Goal: Transaction & Acquisition: Purchase product/service

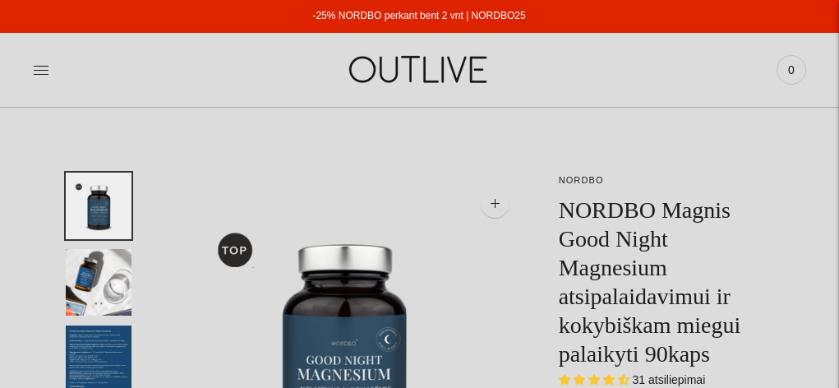
select select "**********"
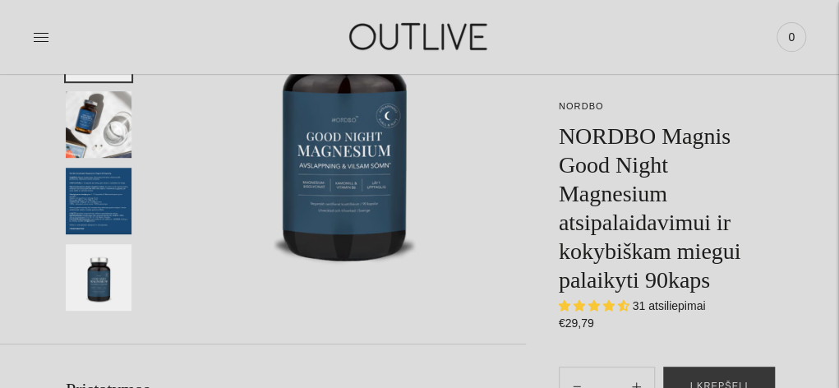
scroll to position [164, 0]
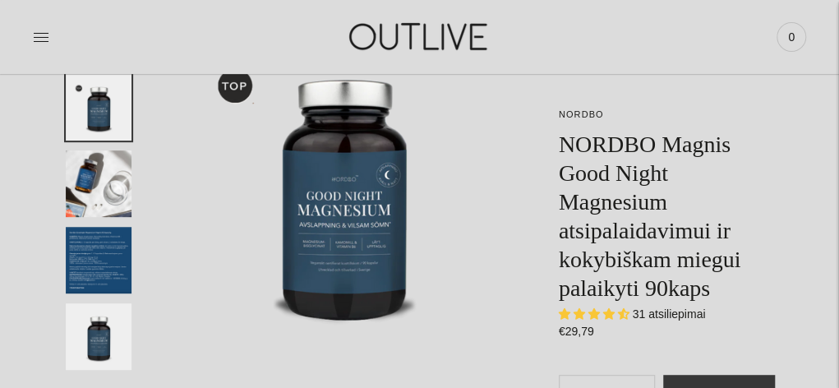
click at [611, 226] on h1 "NORDBO Magnis Good Night Magnesium atsipalaidavimui ir kokybiškam miegui palaik…" at bounding box center [666, 216] width 214 height 173
click at [76, 238] on img "Translation missing: en.general.accessibility.image_thumbail" at bounding box center [99, 260] width 66 height 67
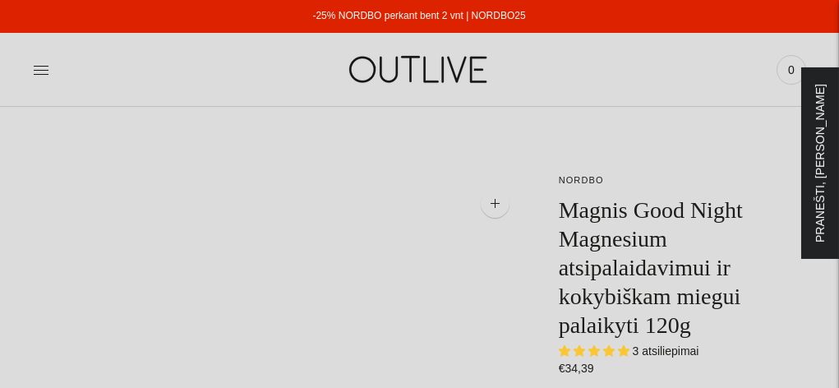
select select "**********"
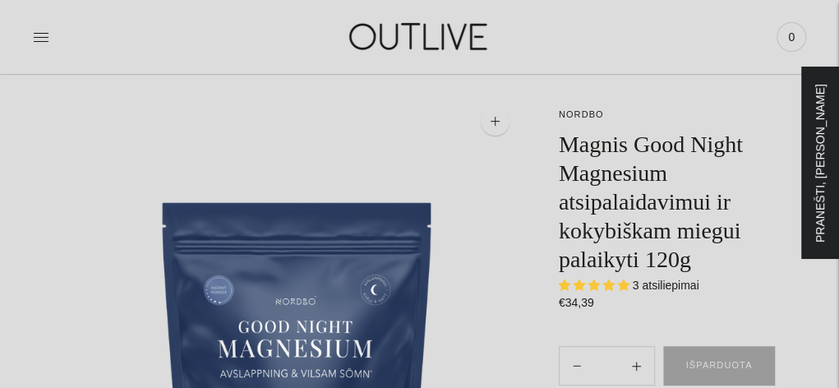
scroll to position [164, 0]
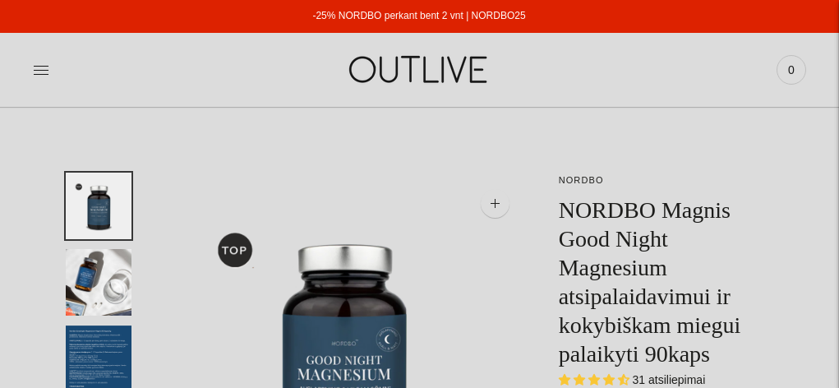
select select "**********"
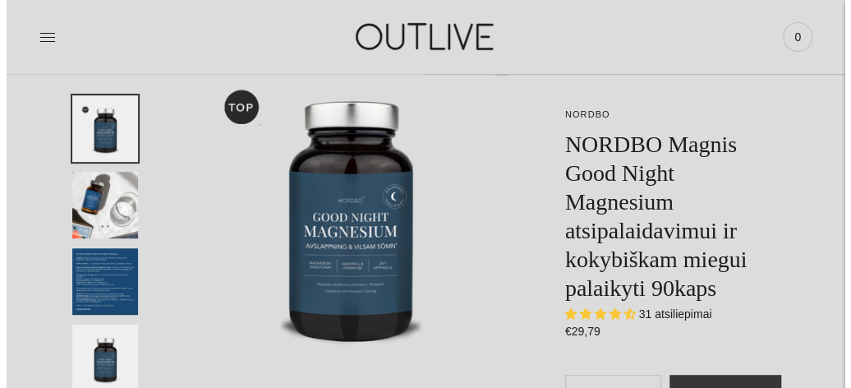
scroll to position [247, 0]
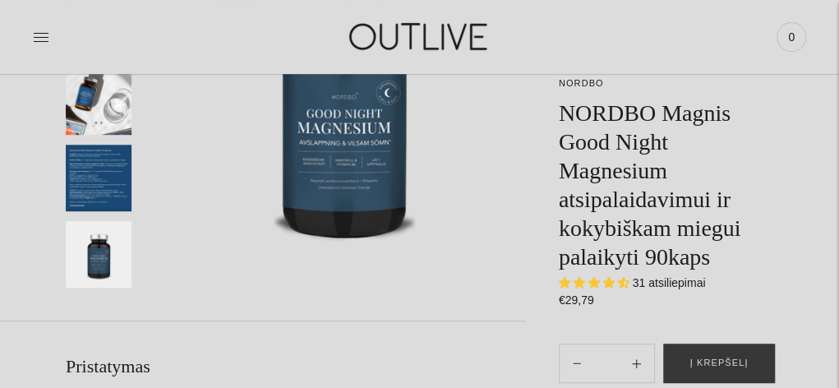
click at [307, 159] on img at bounding box center [345, 107] width 362 height 362
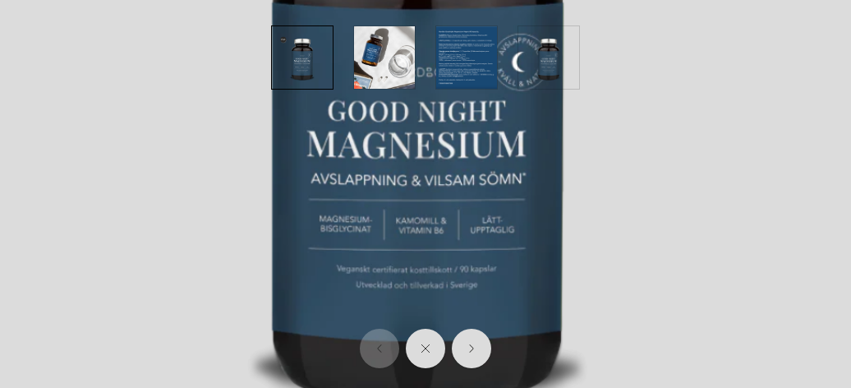
scroll to position [450, 0]
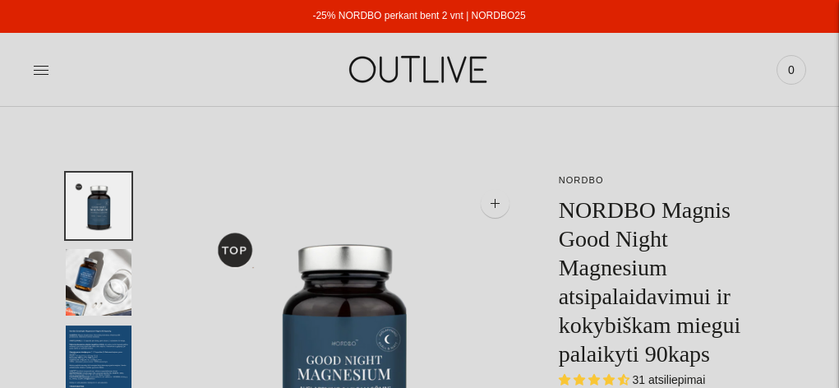
select select "**********"
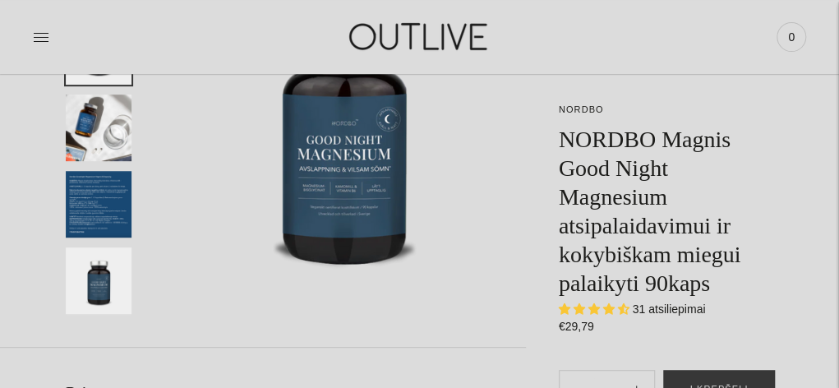
scroll to position [247, 0]
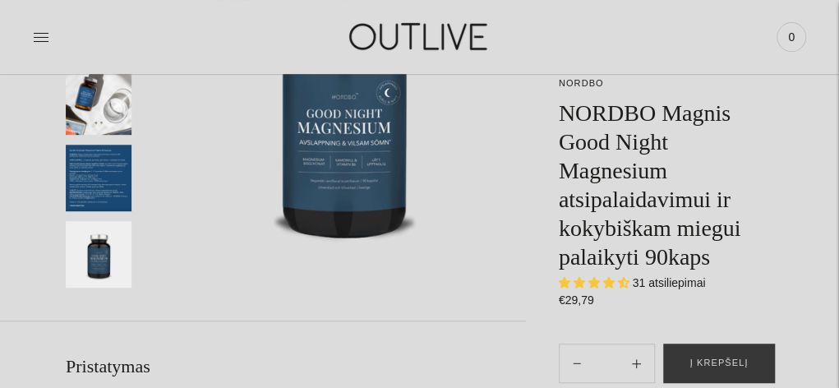
click at [110, 181] on img "Translation missing: en.general.accessibility.image_thumbail" at bounding box center [99, 178] width 66 height 67
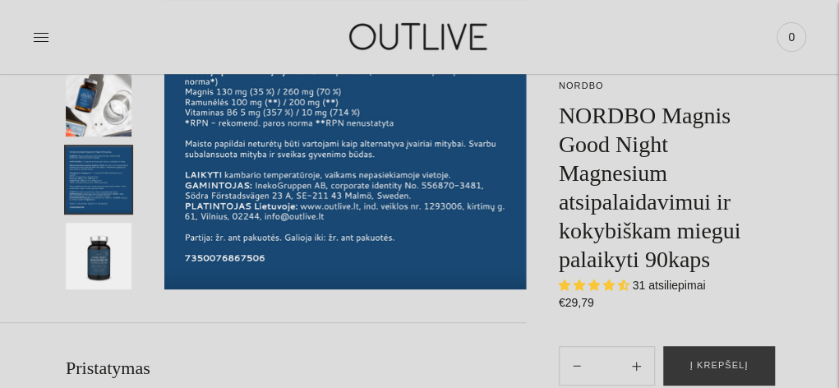
scroll to position [164, 0]
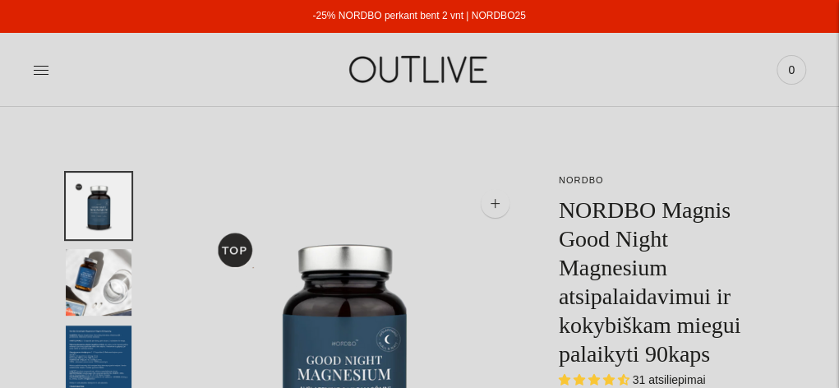
select select "**********"
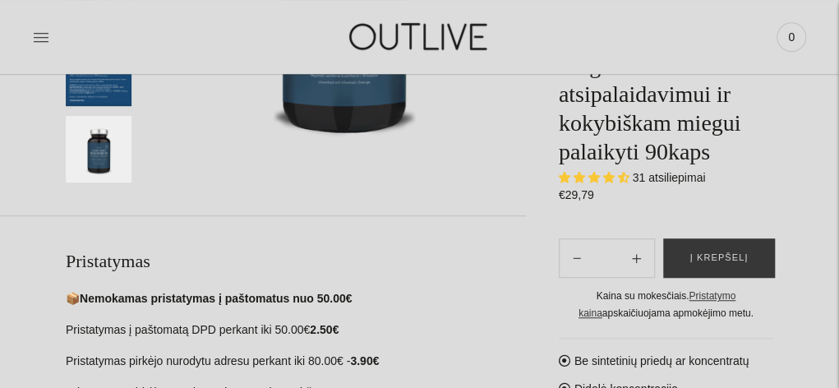
scroll to position [329, 0]
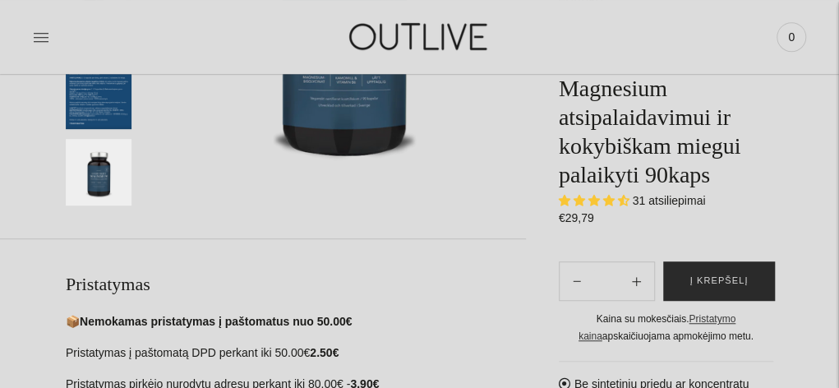
click at [721, 283] on span "Į krepšelį" at bounding box center [718, 282] width 58 height 16
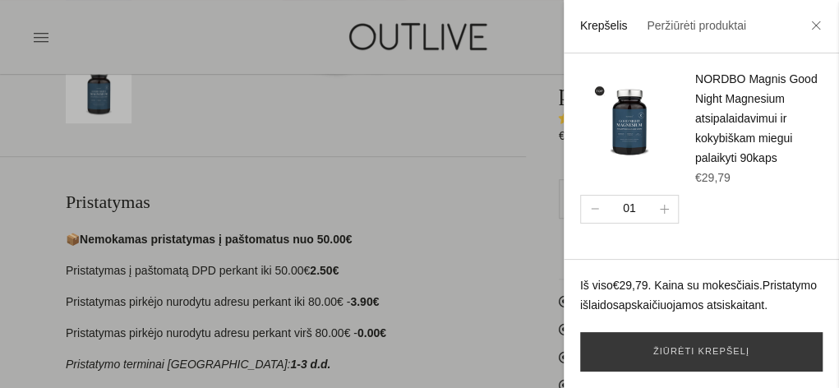
scroll to position [493, 0]
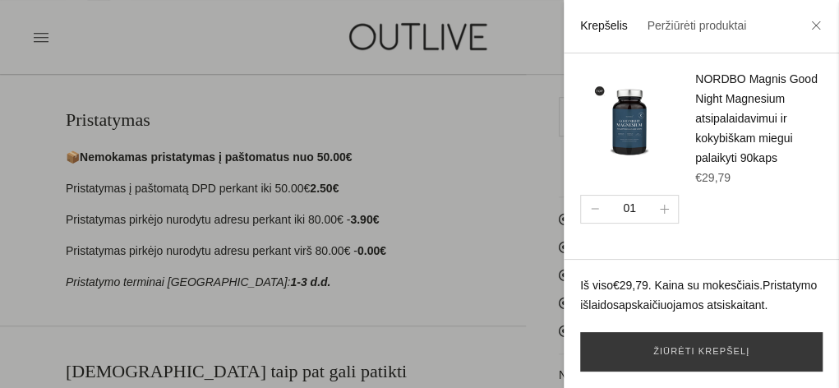
click at [501, 270] on div at bounding box center [419, 194] width 839 height 388
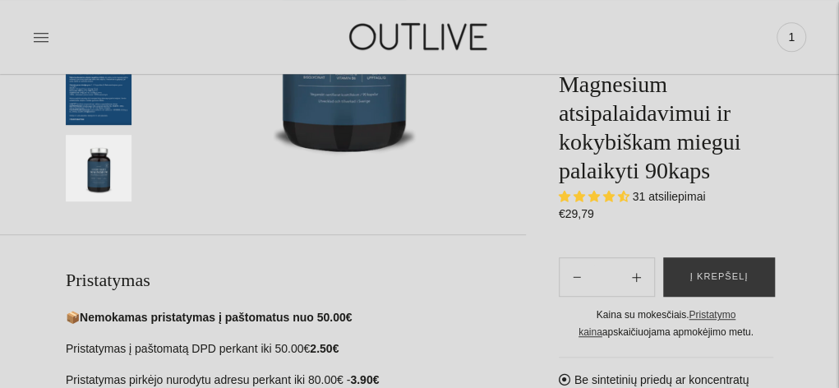
scroll to position [411, 0]
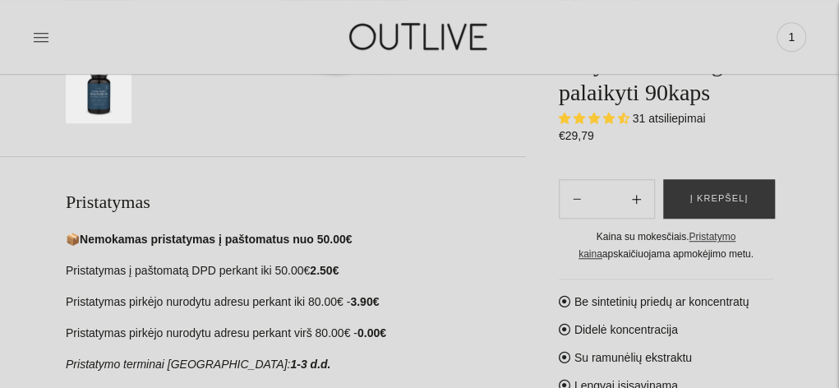
click at [638, 204] on icon "Subtract product quantity" at bounding box center [636, 199] width 9 height 9
type input "**"
click at [746, 205] on button "Į krepšelį" at bounding box center [719, 199] width 112 height 39
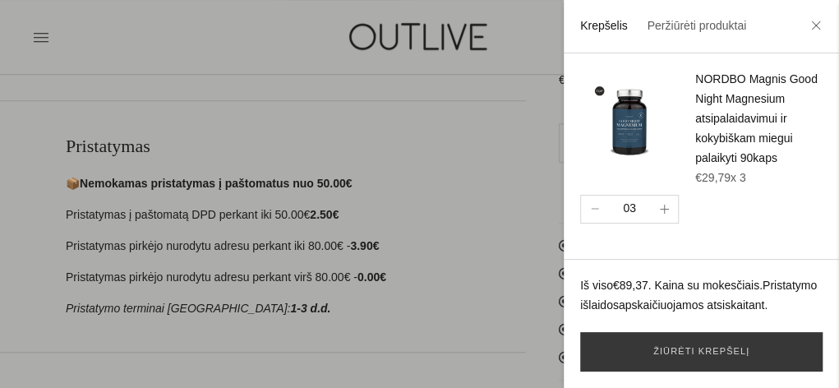
scroll to position [493, 0]
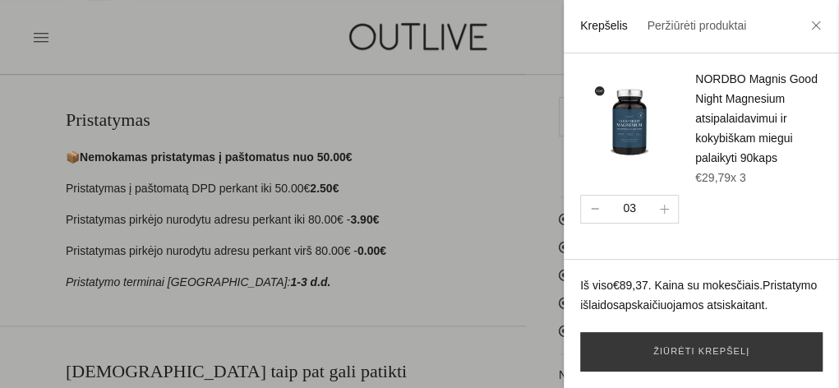
click at [594, 223] on button "button" at bounding box center [594, 209] width 27 height 27
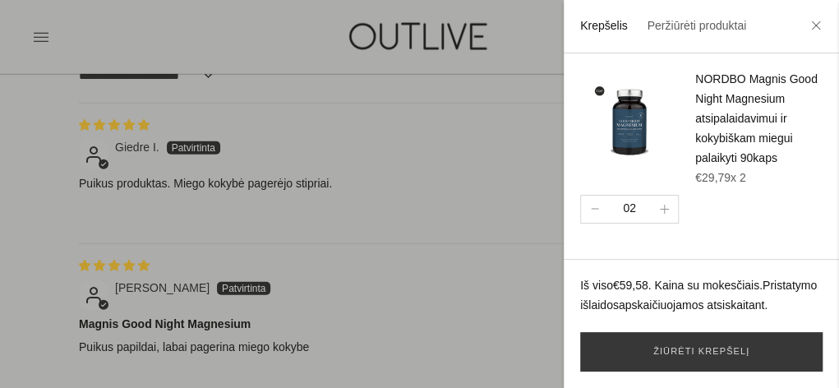
scroll to position [1573, 0]
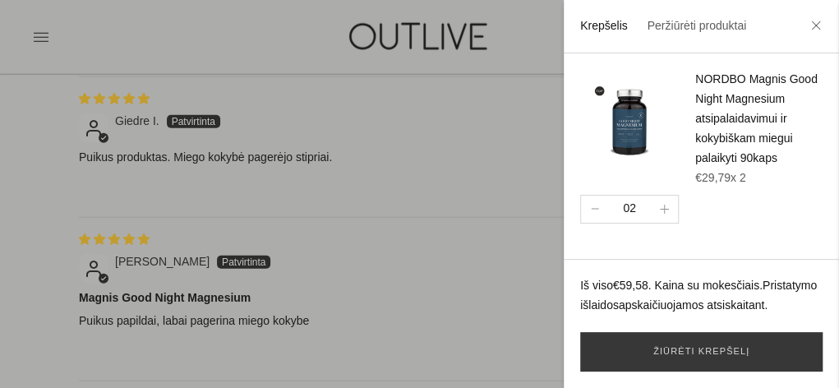
click at [533, 305] on div at bounding box center [419, 194] width 839 height 388
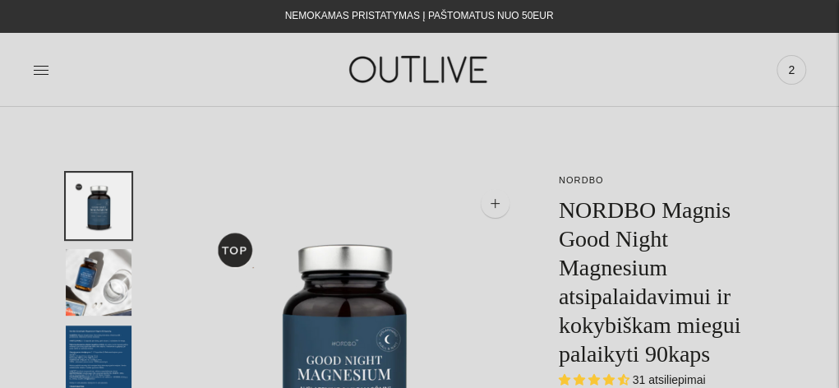
scroll to position [0, 0]
click at [787, 71] on span "2" at bounding box center [791, 69] width 23 height 23
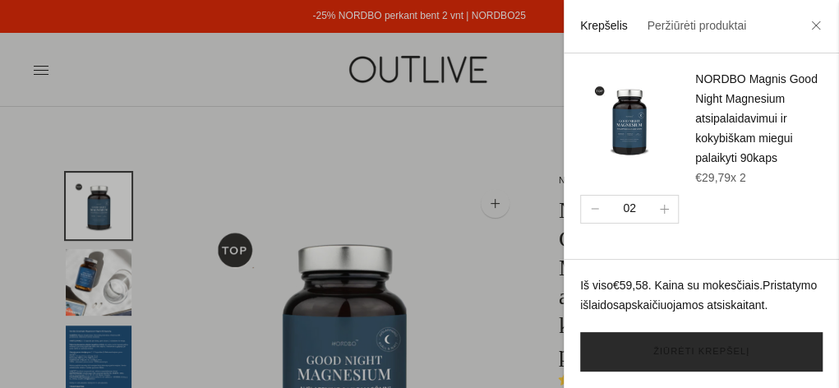
click at [684, 353] on link "Žiūrėti krepšelį" at bounding box center [701, 351] width 242 height 39
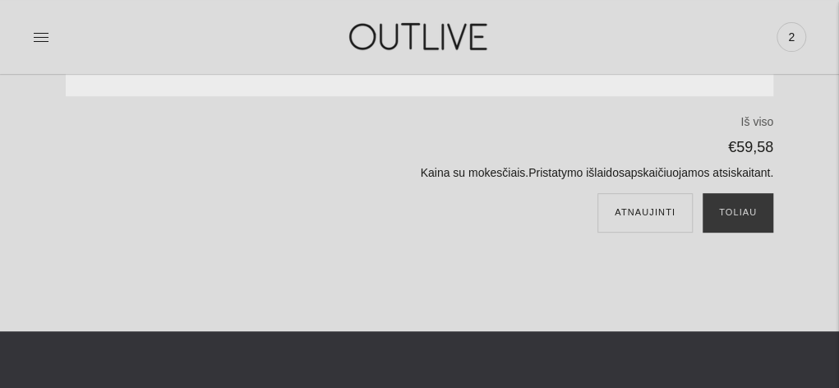
scroll to position [247, 0]
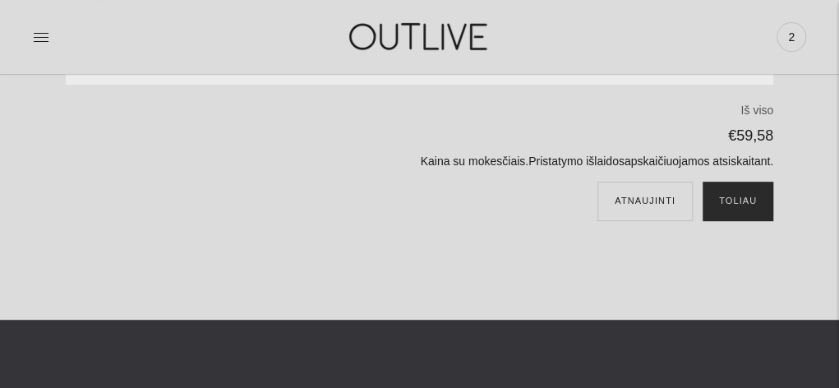
click at [744, 206] on button "Toliau" at bounding box center [738, 201] width 71 height 39
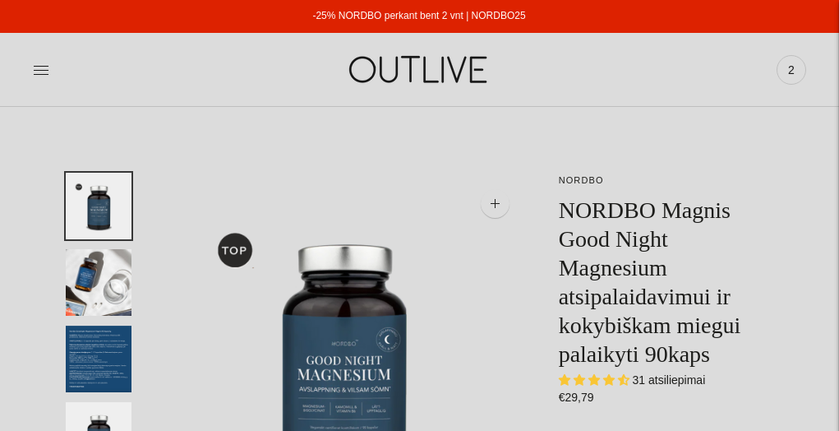
select select "**********"
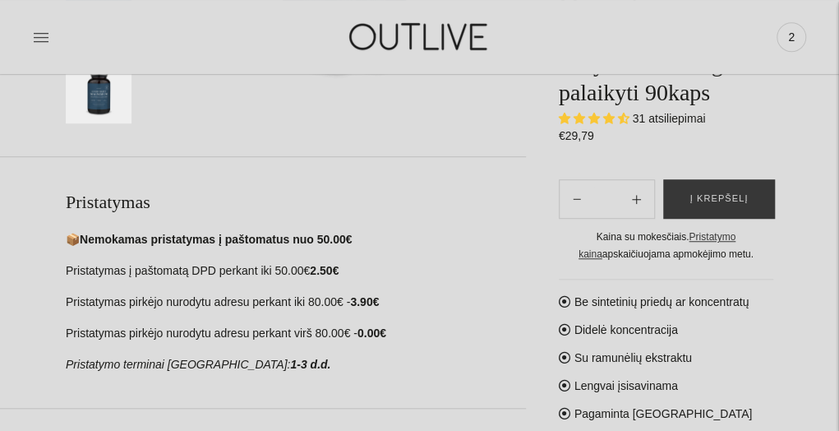
scroll to position [493, 0]
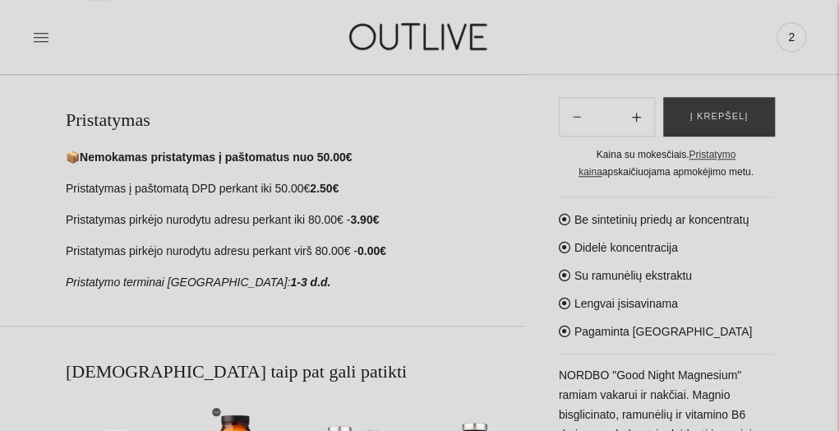
click at [636, 116] on icon "Subtract product quantity" at bounding box center [636, 117] width 9 height 9
type input "**"
click at [698, 119] on span "Į krepšelį" at bounding box center [718, 117] width 58 height 16
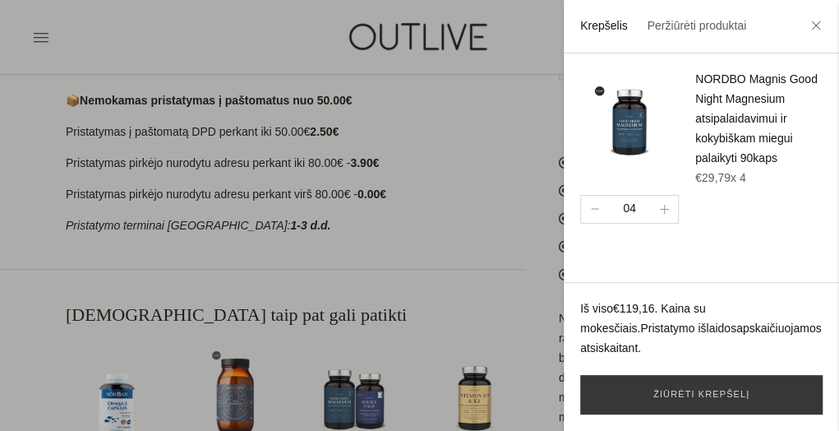
scroll to position [575, 0]
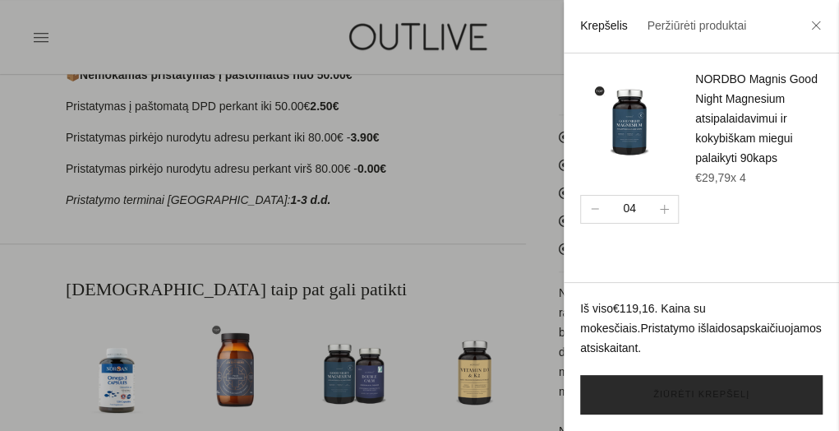
click at [678, 396] on link "Žiūrėti krepšelį" at bounding box center [701, 394] width 242 height 39
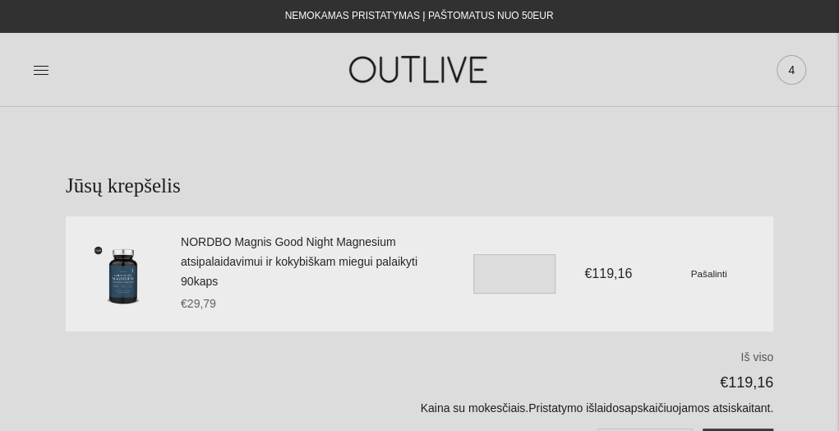
click at [792, 71] on span "4" at bounding box center [791, 69] width 23 height 23
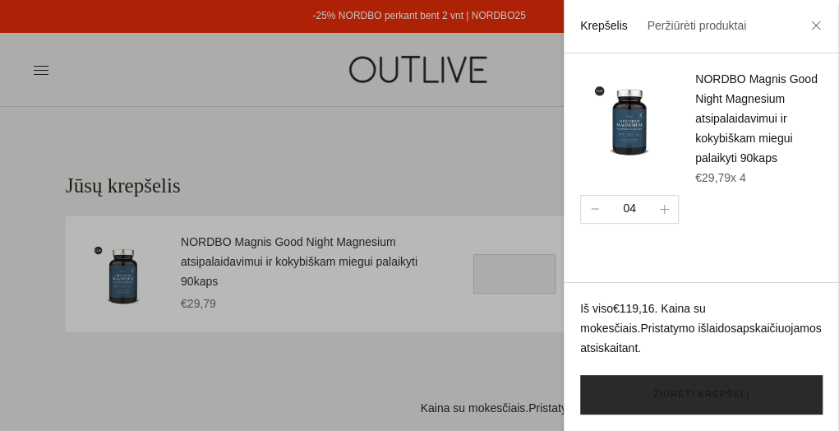
click at [748, 392] on link "Žiūrėti krepšelį" at bounding box center [701, 394] width 242 height 39
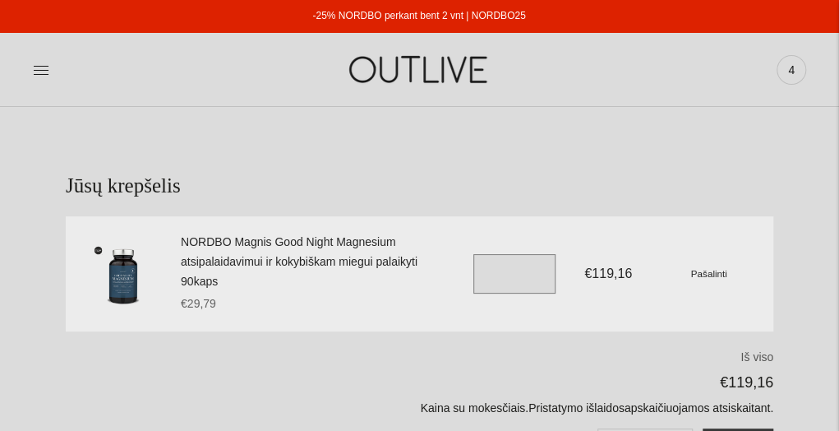
click at [514, 270] on input "*" at bounding box center [514, 273] width 82 height 39
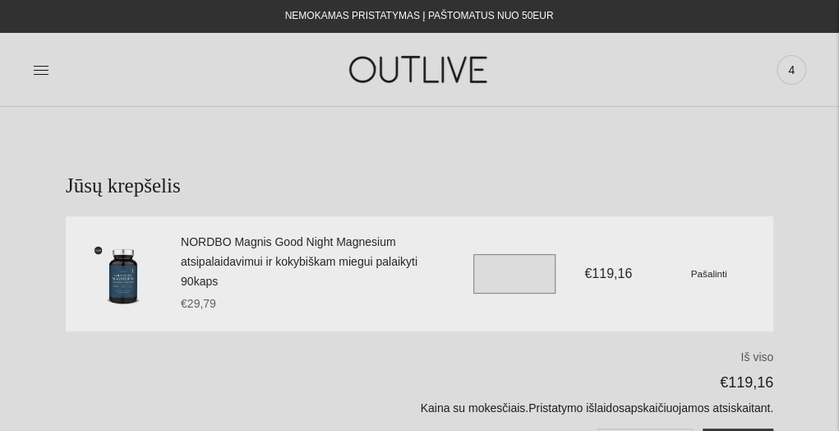
type input "*"
click at [600, 300] on div "NORDBO Magnis Good Night Magnesium atsipalaidavimui ir kokybiškam miegui palaik…" at bounding box center [477, 273] width 592 height 115
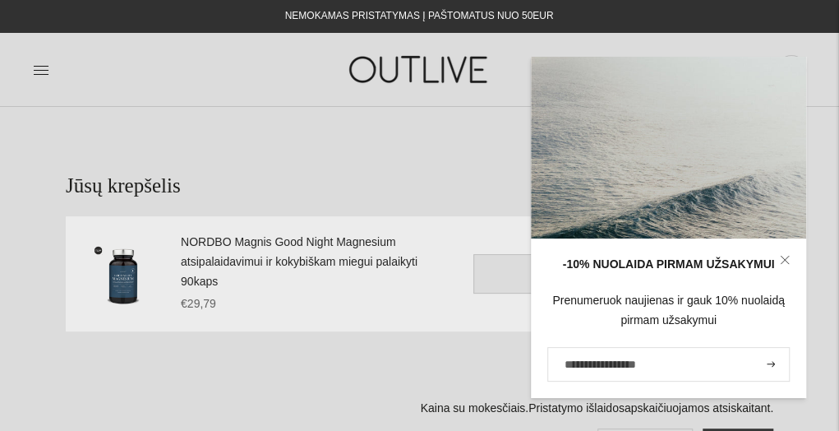
click at [782, 260] on icon at bounding box center [785, 260] width 10 height 10
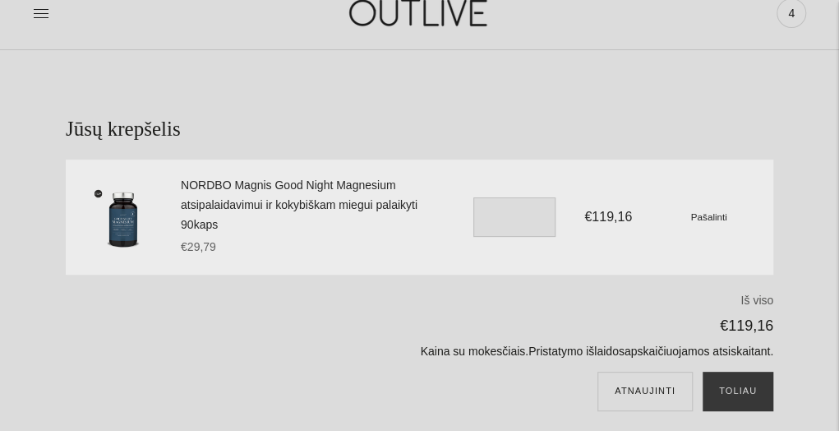
scroll to position [82, 0]
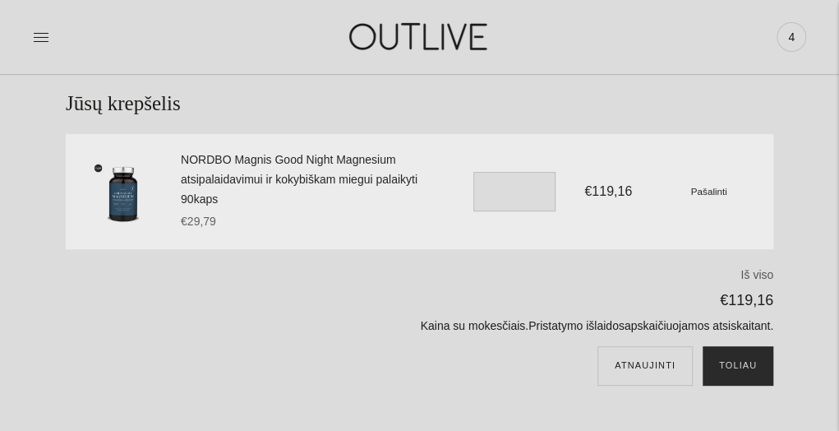
click at [732, 364] on button "Toliau" at bounding box center [738, 365] width 71 height 39
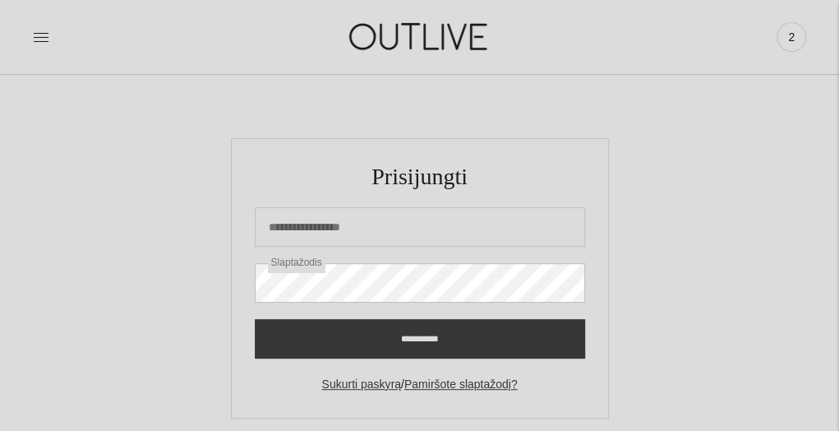
scroll to position [164, 0]
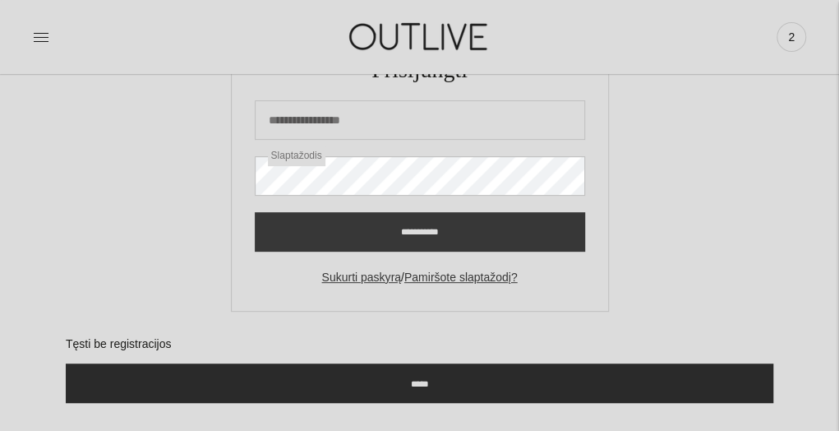
click at [416, 380] on input "*****" at bounding box center [419, 382] width 707 height 39
